Goal: Obtain resource: Obtain resource

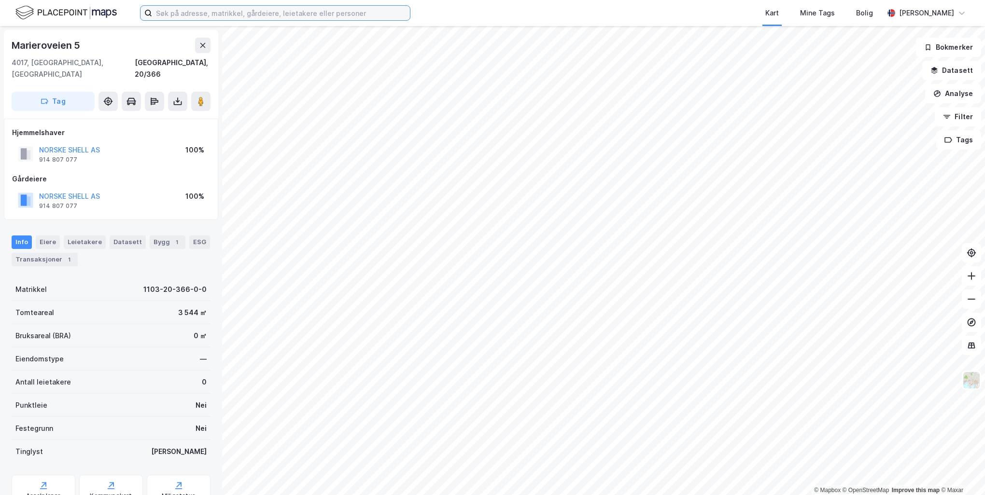
click at [255, 12] on input at bounding box center [281, 13] width 258 height 14
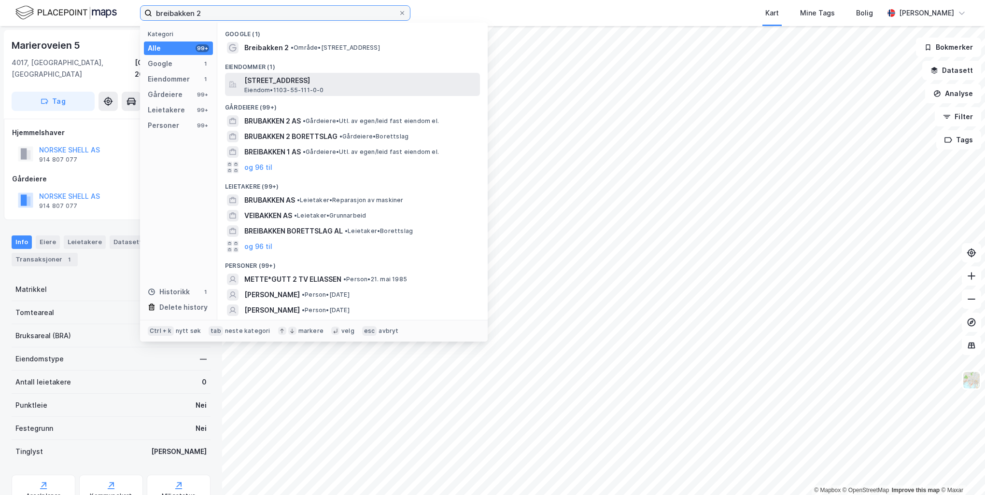
type input "breibakken 2"
click at [377, 82] on span "[STREET_ADDRESS]" at bounding box center [360, 81] width 232 height 12
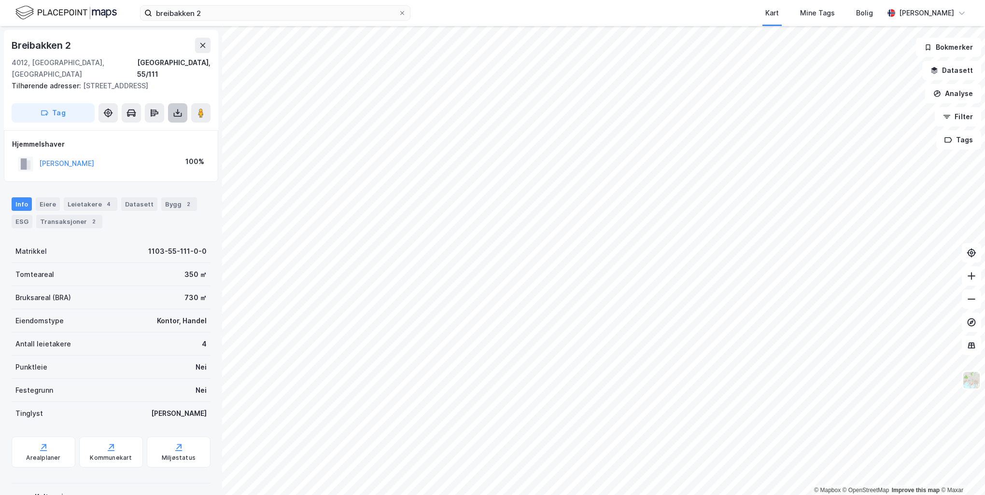
click at [175, 108] on icon at bounding box center [178, 113] width 10 height 10
click at [157, 144] on div "Last ned matrikkelrapport" at bounding box center [142, 148] width 80 height 8
